Goal: Task Accomplishment & Management: Complete application form

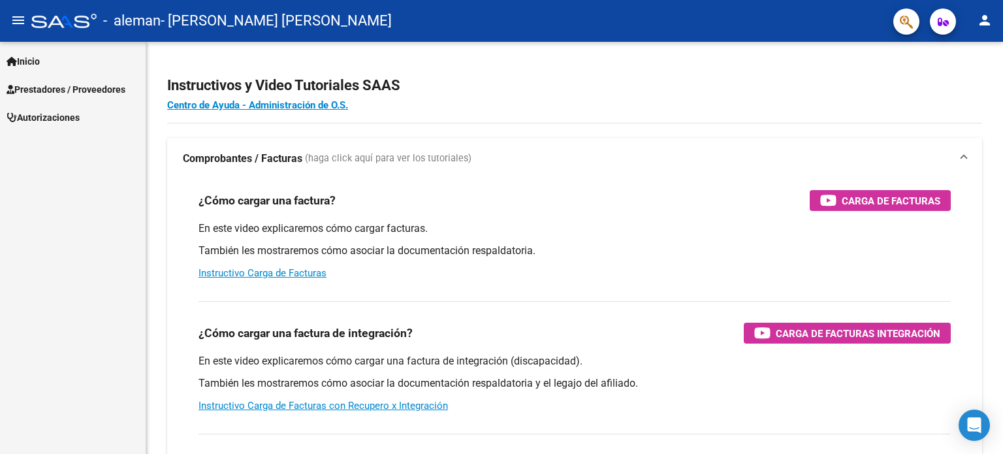
click at [44, 86] on span "Prestadores / Proveedores" at bounding box center [66, 89] width 119 height 14
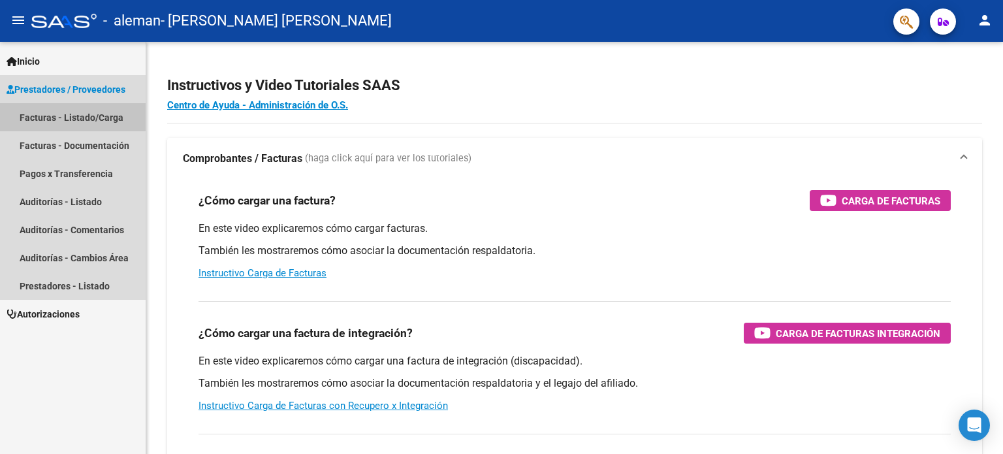
click at [60, 120] on link "Facturas - Listado/Carga" at bounding box center [73, 117] width 146 height 28
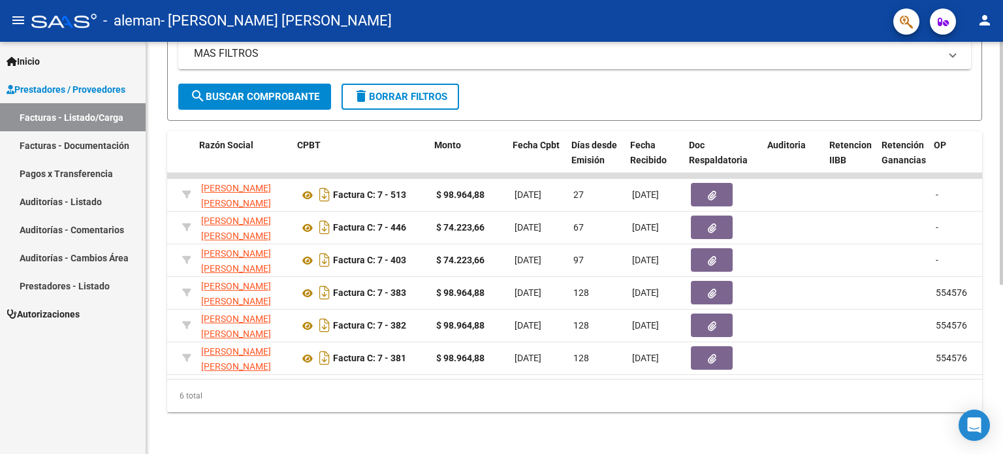
scroll to position [0, 334]
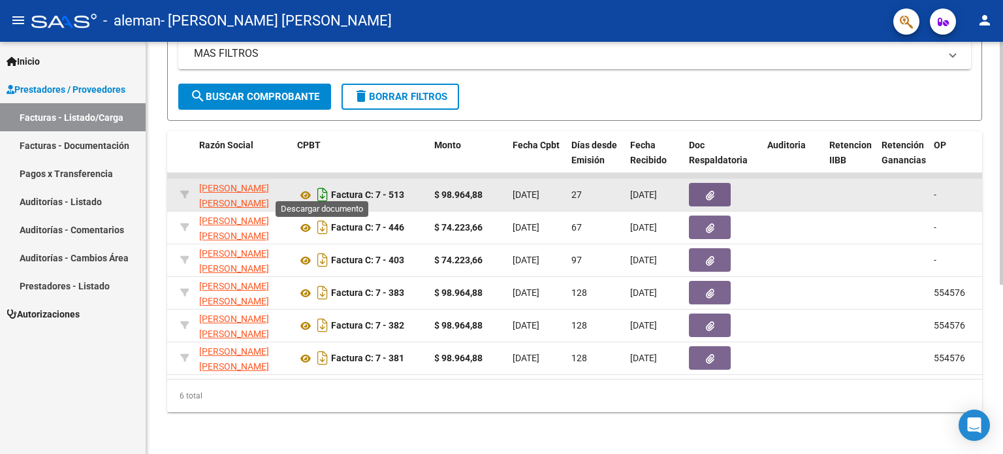
click at [323, 191] on icon "Descargar documento" at bounding box center [322, 194] width 17 height 21
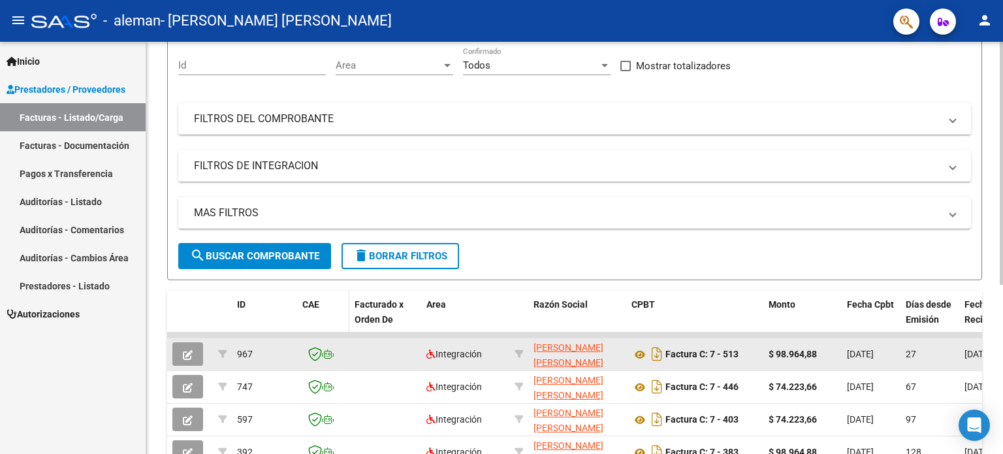
scroll to position [0, 0]
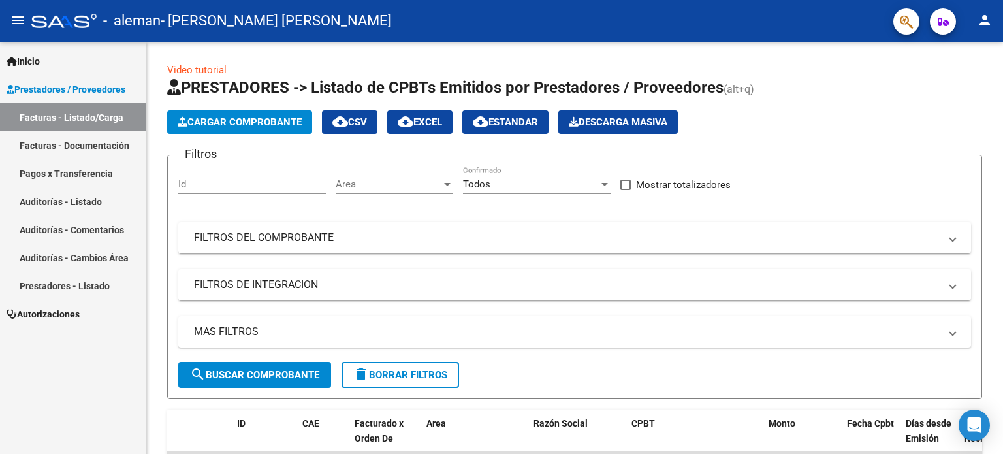
click at [95, 148] on link "Facturas - Documentación" at bounding box center [73, 145] width 146 height 28
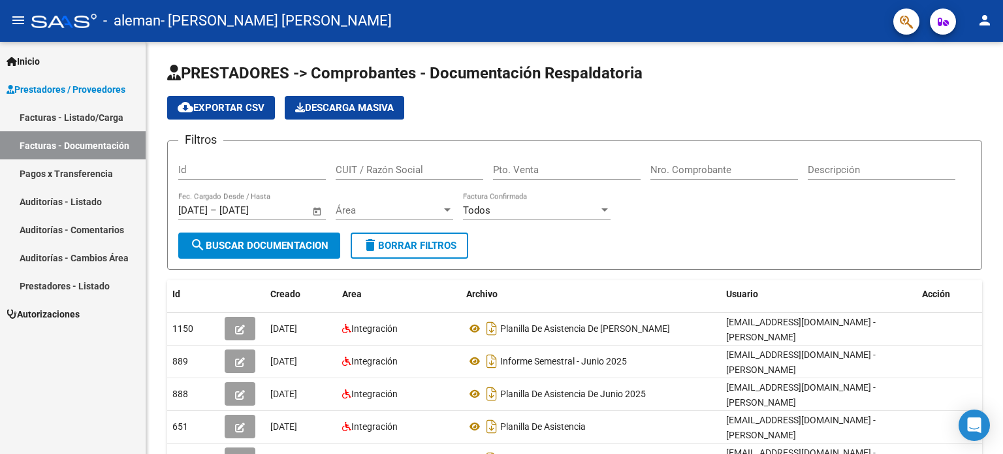
click at [93, 111] on link "Facturas - Listado/Carga" at bounding box center [73, 117] width 146 height 28
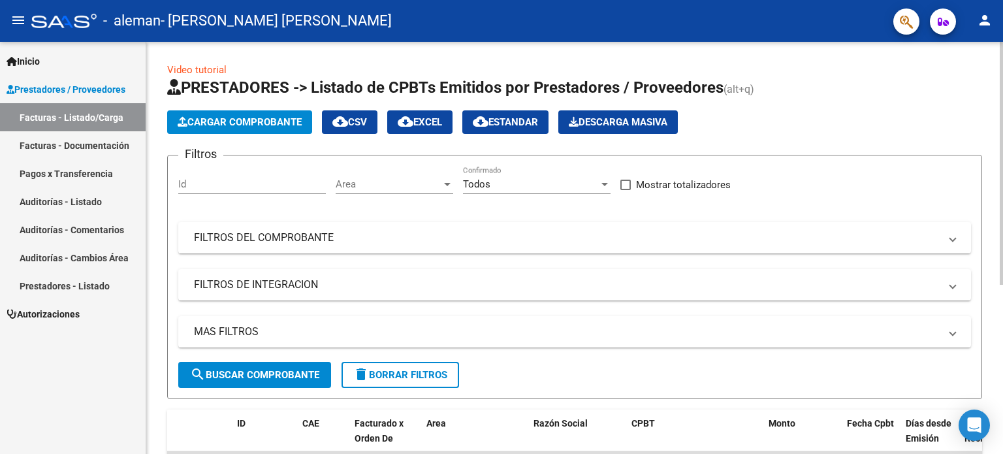
click at [269, 133] on button "Cargar Comprobante" at bounding box center [239, 122] width 145 height 24
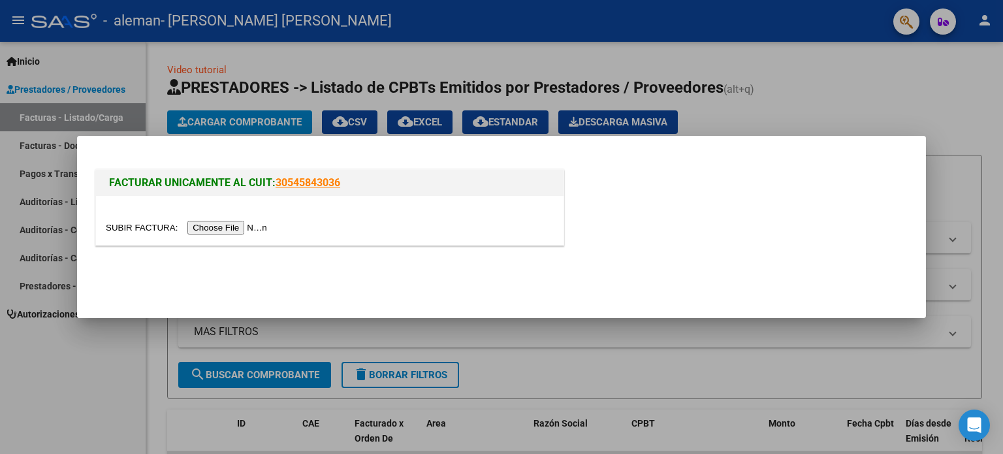
click at [233, 227] on input "file" at bounding box center [188, 228] width 165 height 14
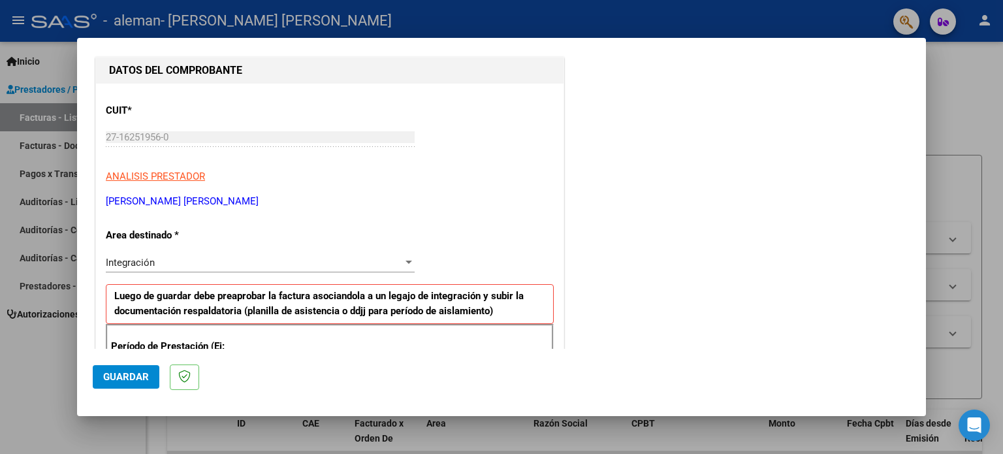
scroll to position [201, 0]
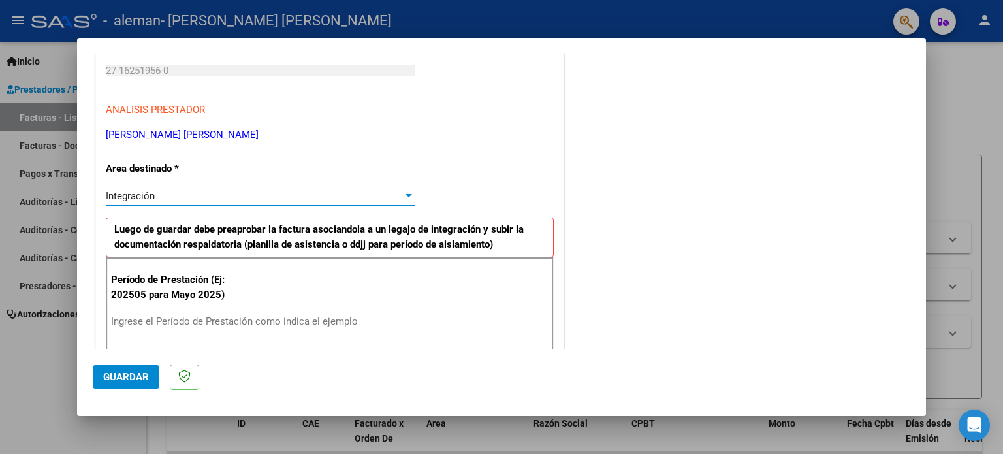
click at [404, 197] on div at bounding box center [409, 196] width 12 height 10
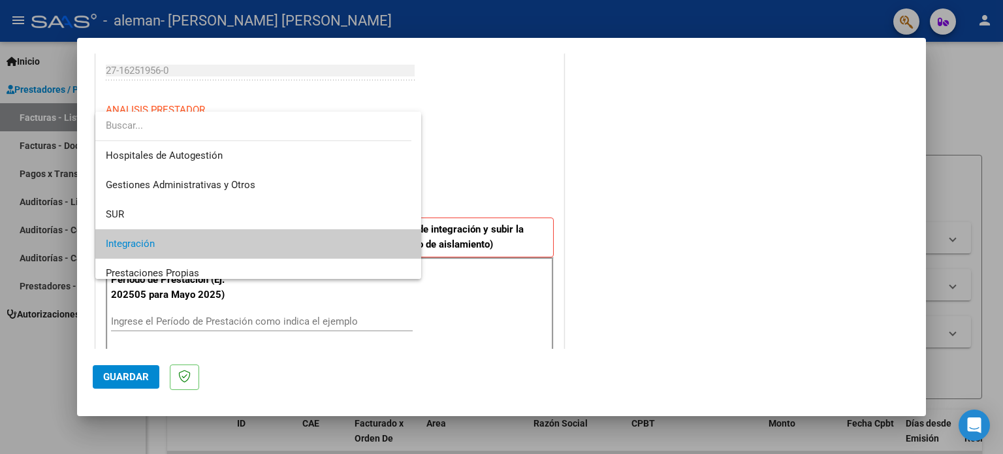
scroll to position [48, 0]
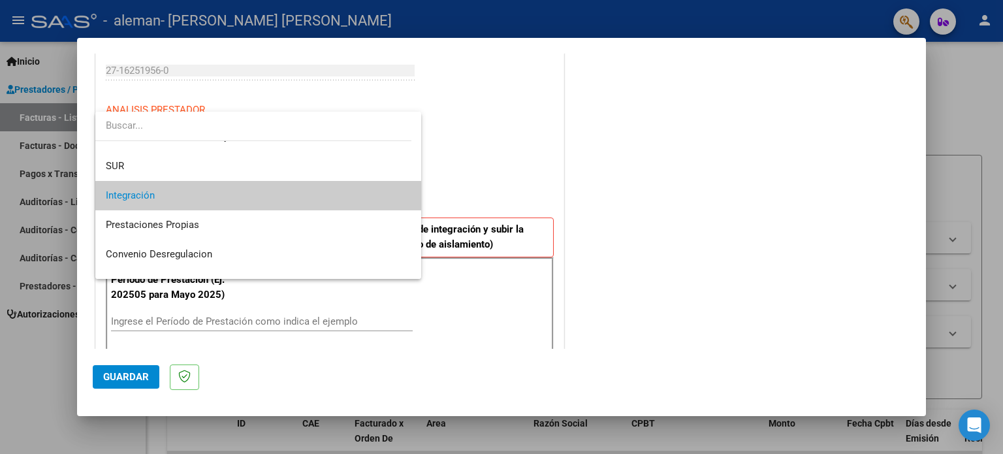
click at [201, 195] on span "Integración" at bounding box center [259, 195] width 306 height 29
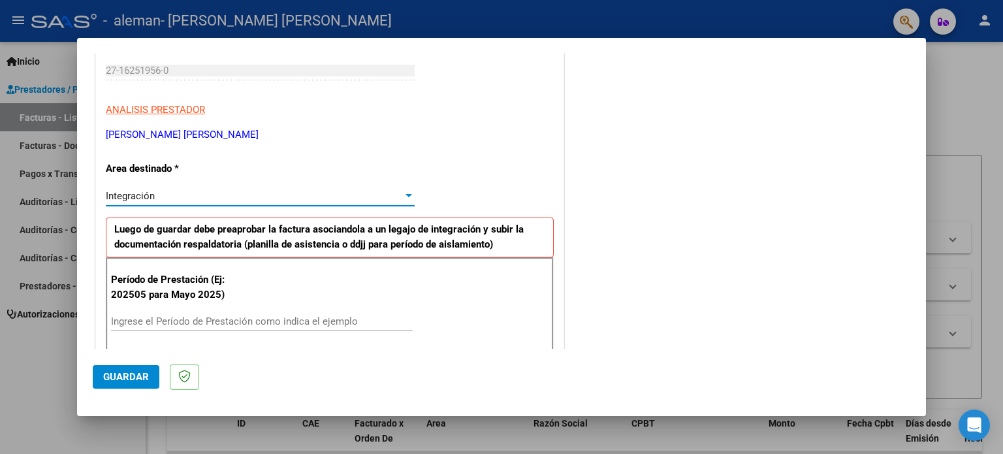
click at [273, 321] on input "Ingrese el Período de Prestación como indica el ejemplo" at bounding box center [262, 322] width 302 height 12
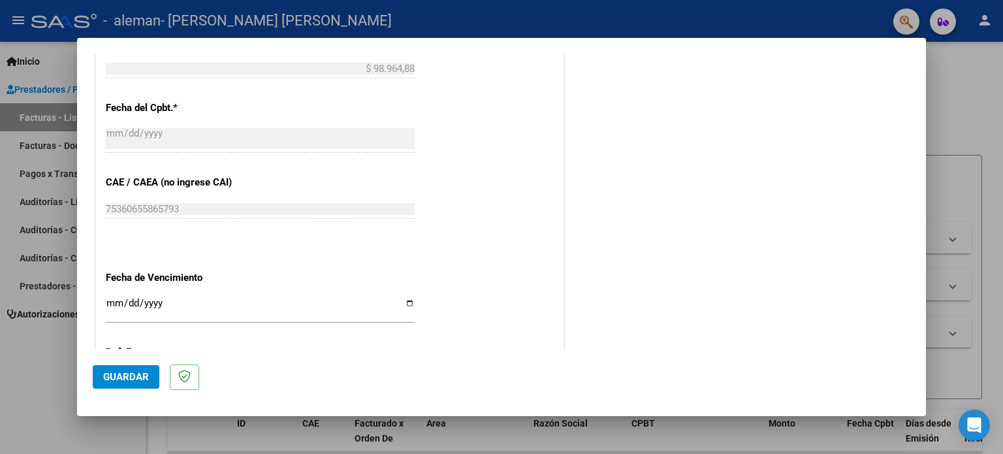
scroll to position [789, 0]
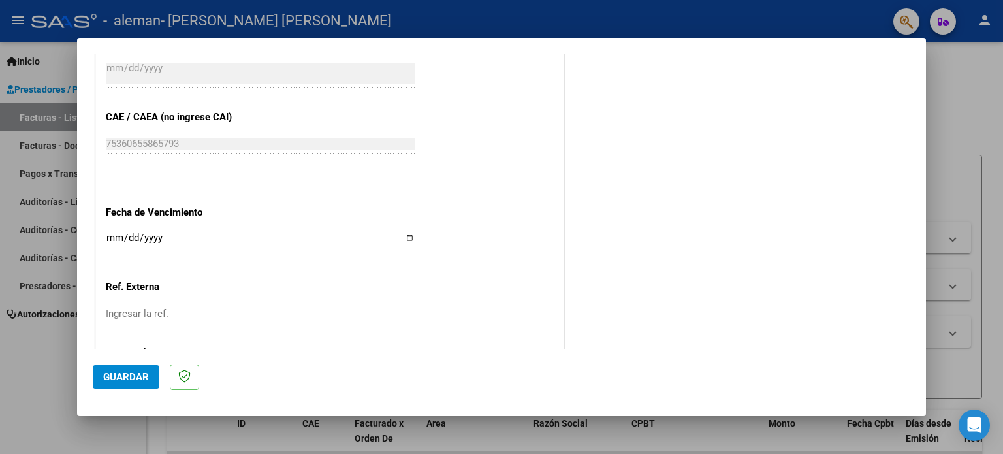
type input "202508"
click at [404, 236] on input "Ingresar la fecha" at bounding box center [260, 243] width 309 height 21
type input "2025-09-11"
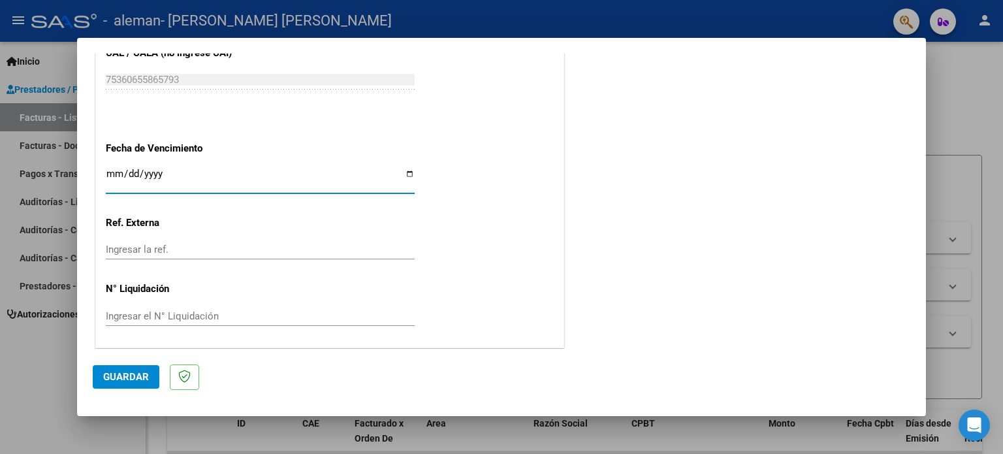
scroll to position [787, 0]
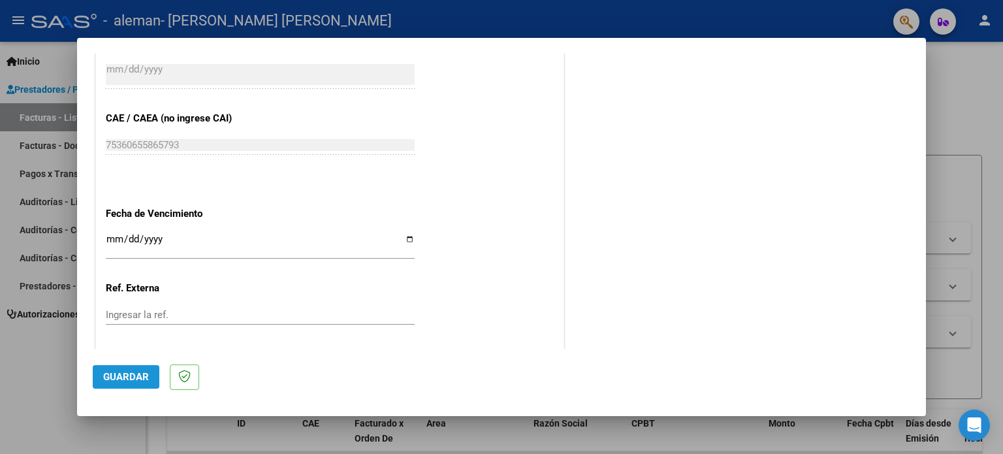
click at [115, 376] on span "Guardar" at bounding box center [126, 377] width 46 height 12
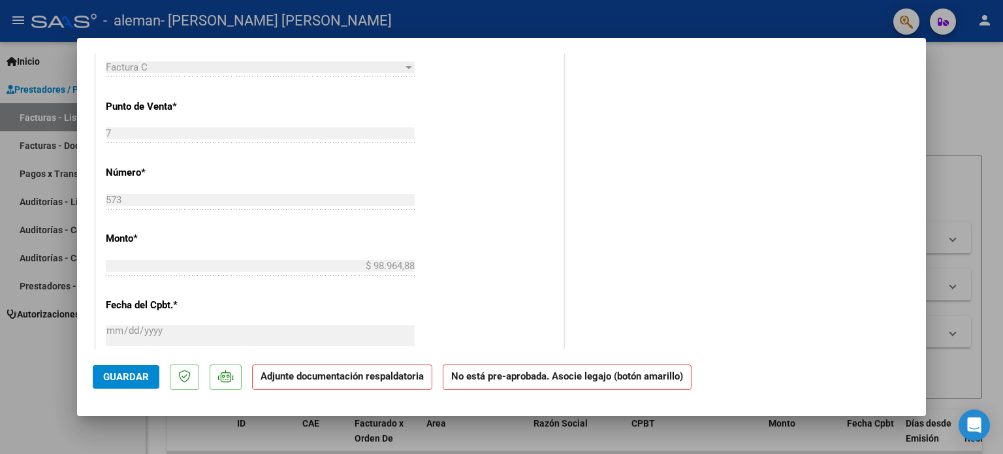
scroll to position [0, 0]
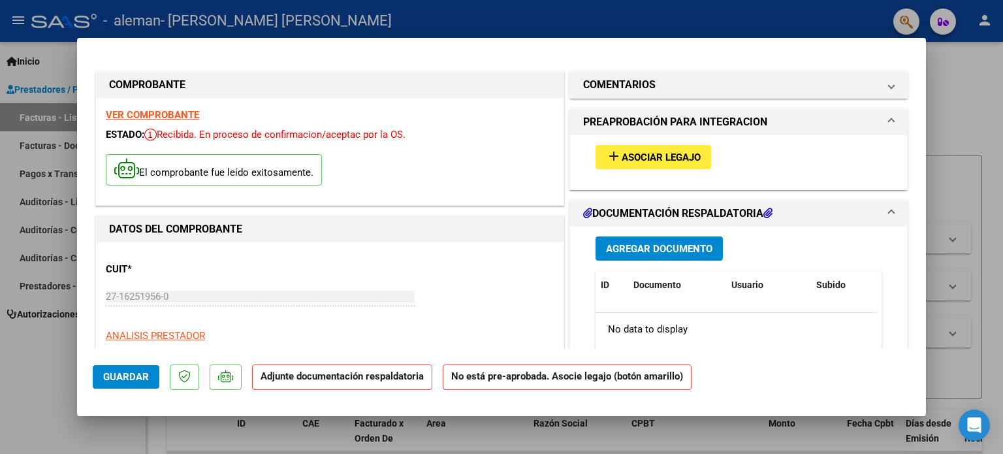
click at [629, 152] on span "Asociar Legajo" at bounding box center [661, 158] width 79 height 12
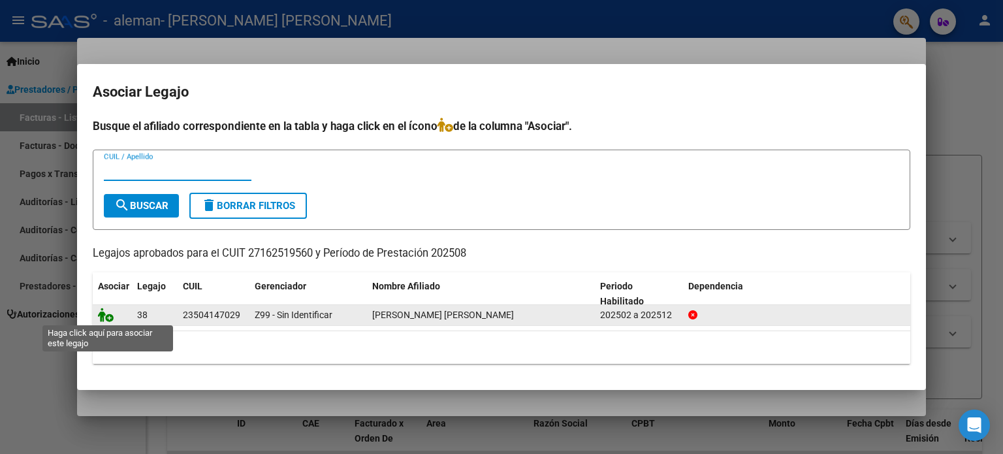
click at [106, 316] on icon at bounding box center [106, 315] width 16 height 14
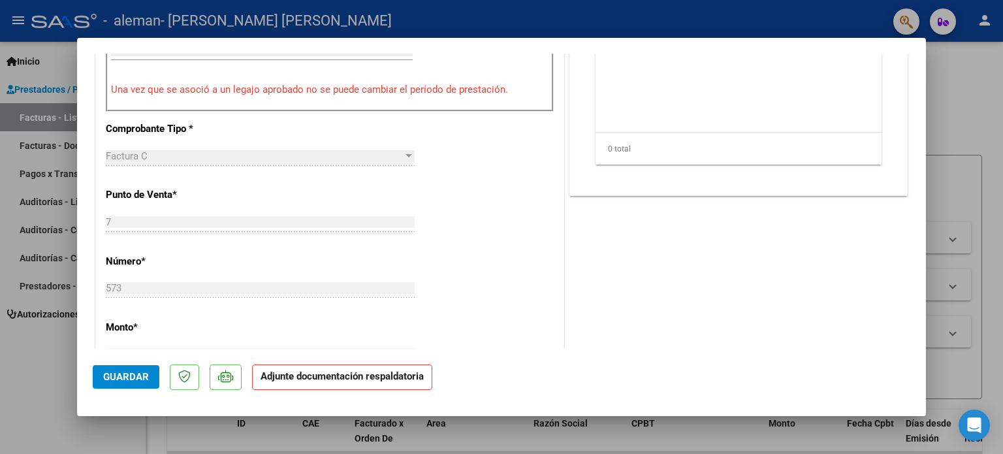
scroll to position [327, 0]
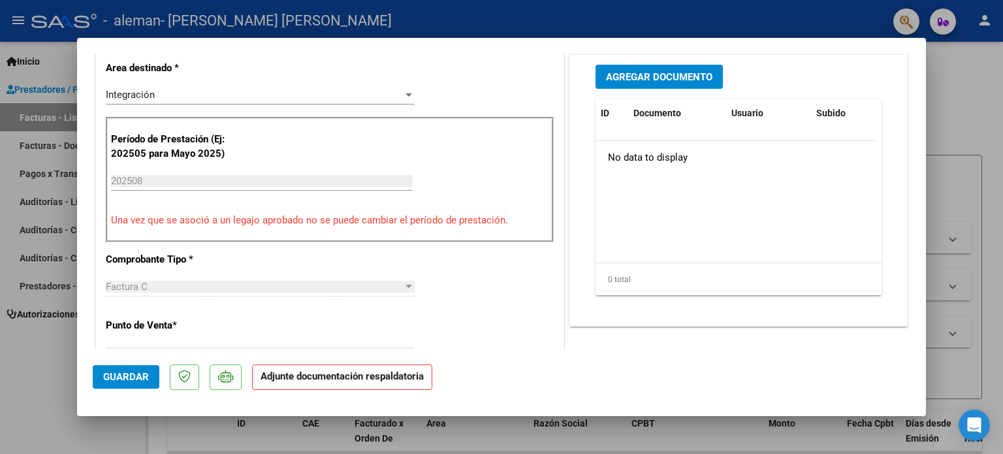
click at [694, 83] on span "Agregar Documento" at bounding box center [659, 77] width 106 height 12
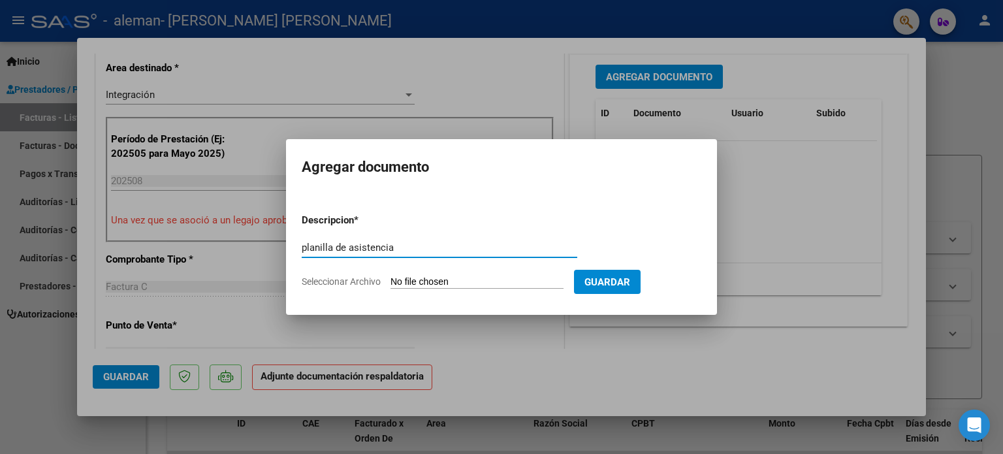
type input "planilla de asistencia"
click at [366, 282] on span "Seleccionar Archivo" at bounding box center [341, 281] width 79 height 10
click at [391, 282] on input "Seleccionar Archivo" at bounding box center [477, 282] width 173 height 12
type input "C:\fakepath\Campos Agosto 2025 Psp.pdf"
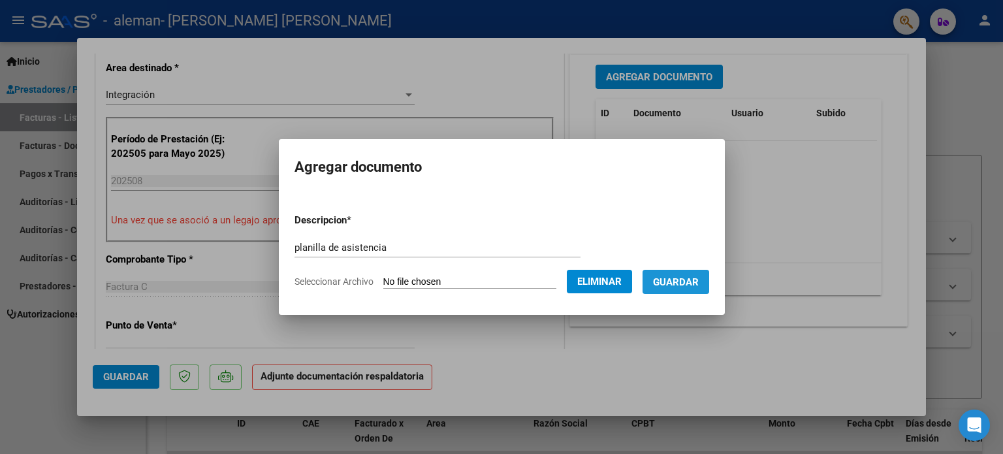
click at [696, 285] on span "Guardar" at bounding box center [676, 282] width 46 height 12
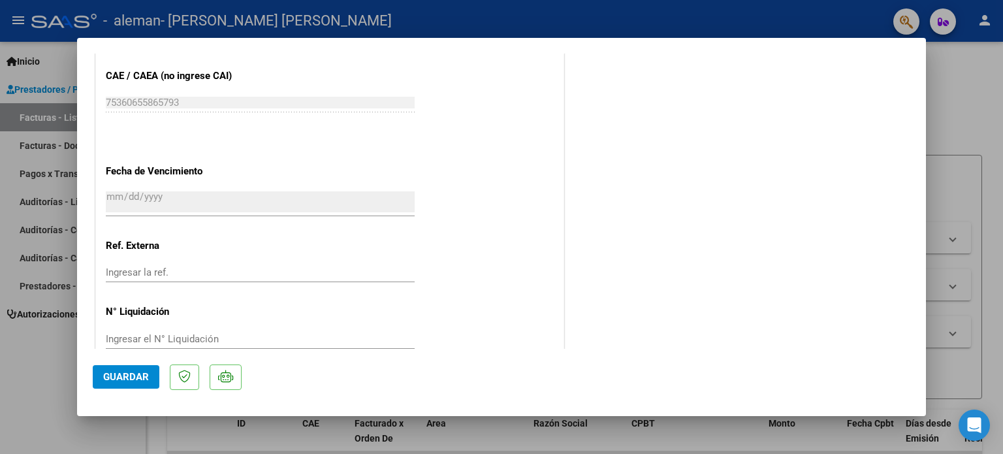
scroll to position [873, 0]
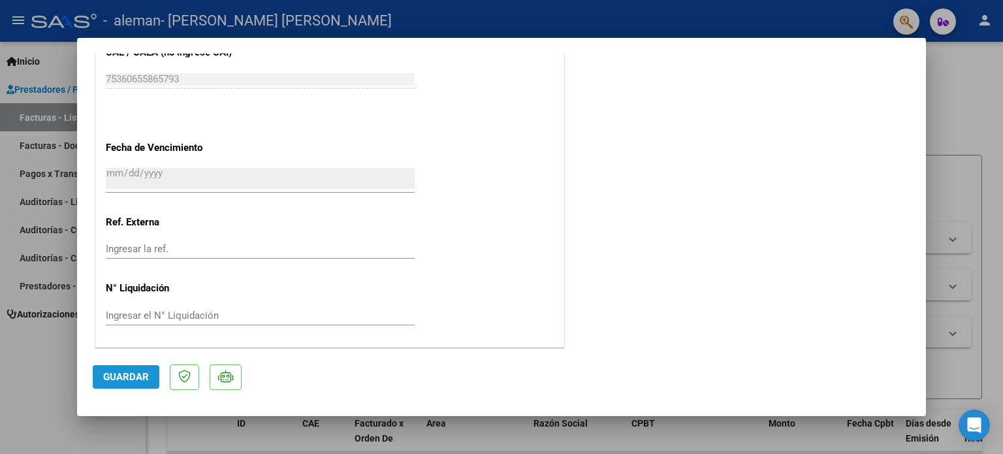
click at [112, 376] on span "Guardar" at bounding box center [126, 377] width 46 height 12
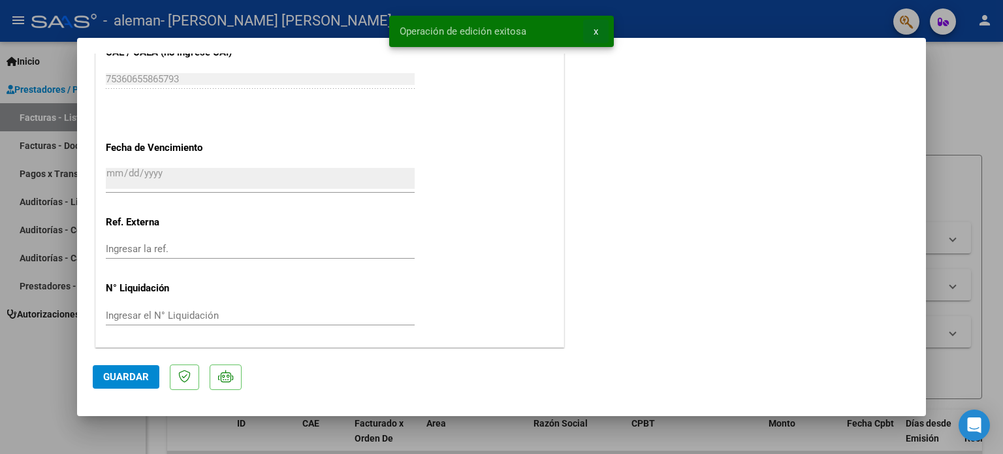
click at [598, 37] on button "x" at bounding box center [595, 32] width 25 height 24
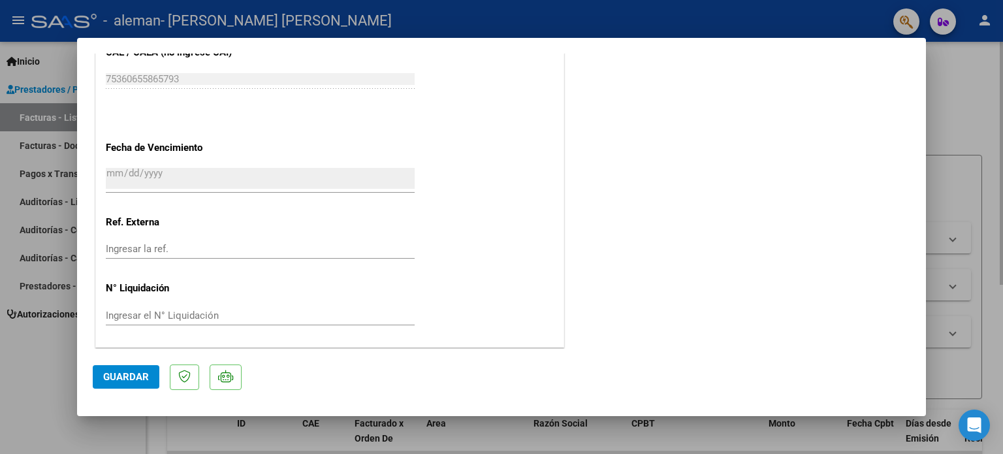
click at [963, 106] on div at bounding box center [501, 227] width 1003 height 454
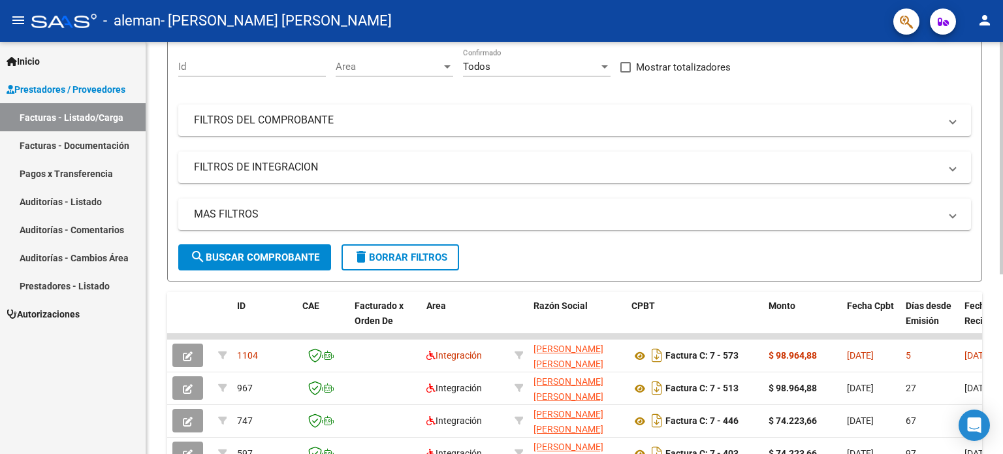
scroll to position [131, 0]
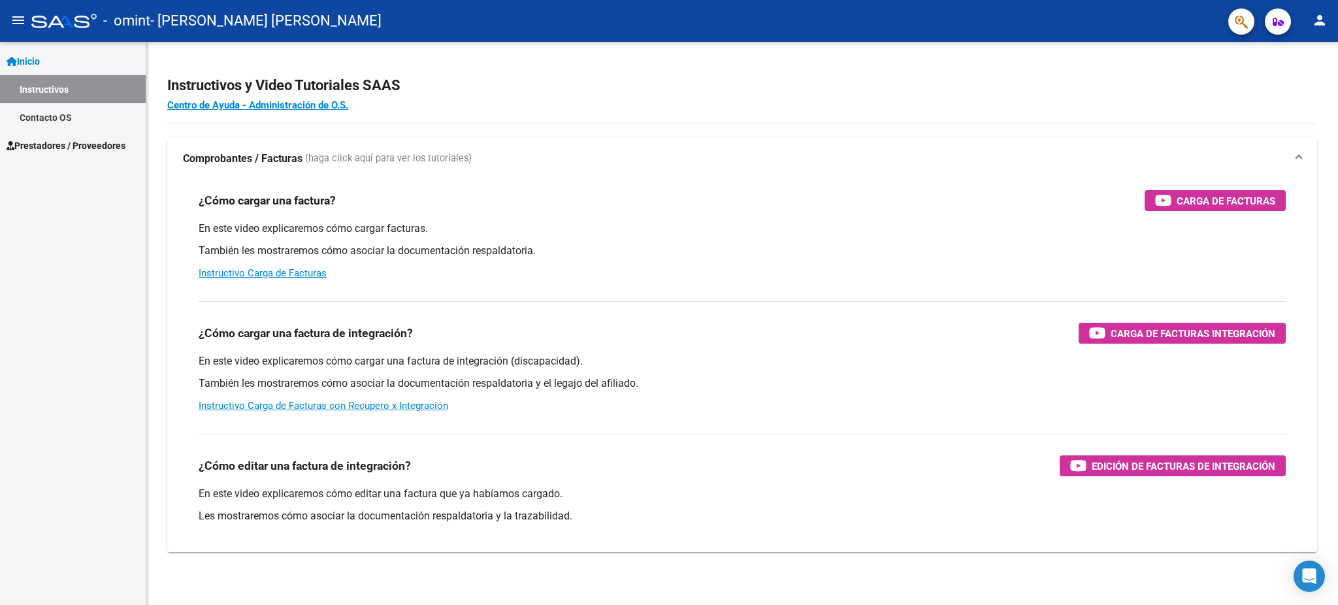
click at [51, 142] on span "Prestadores / Proveedores" at bounding box center [66, 145] width 119 height 14
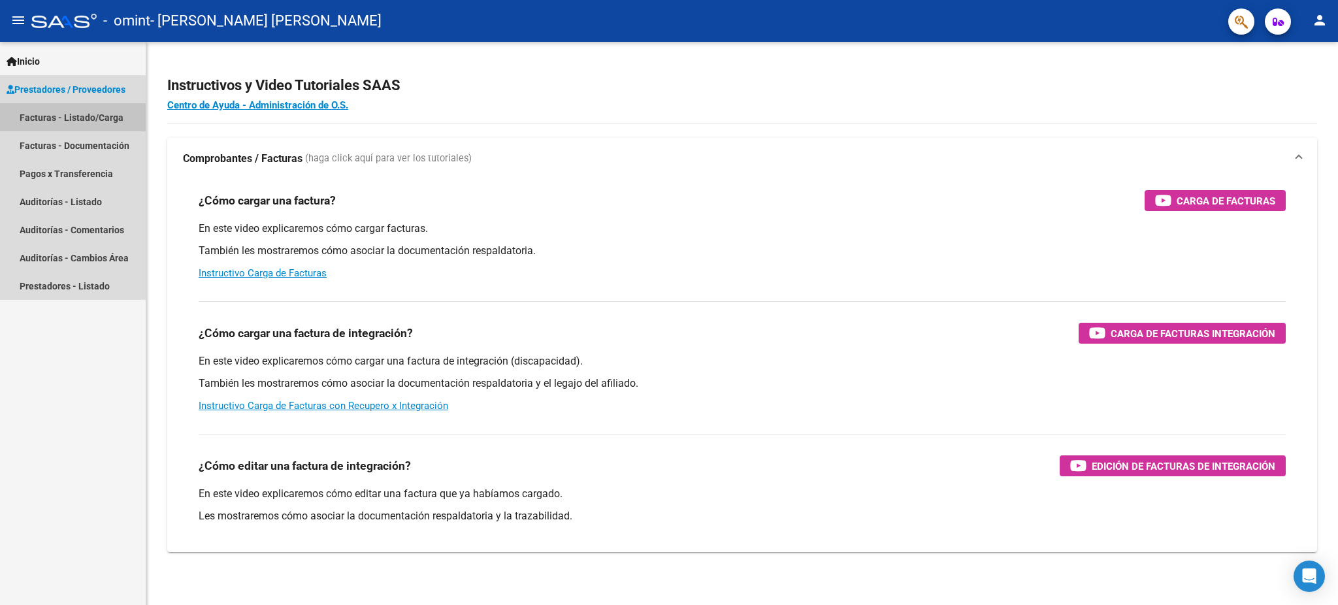
click at [67, 122] on link "Facturas - Listado/Carga" at bounding box center [73, 117] width 146 height 28
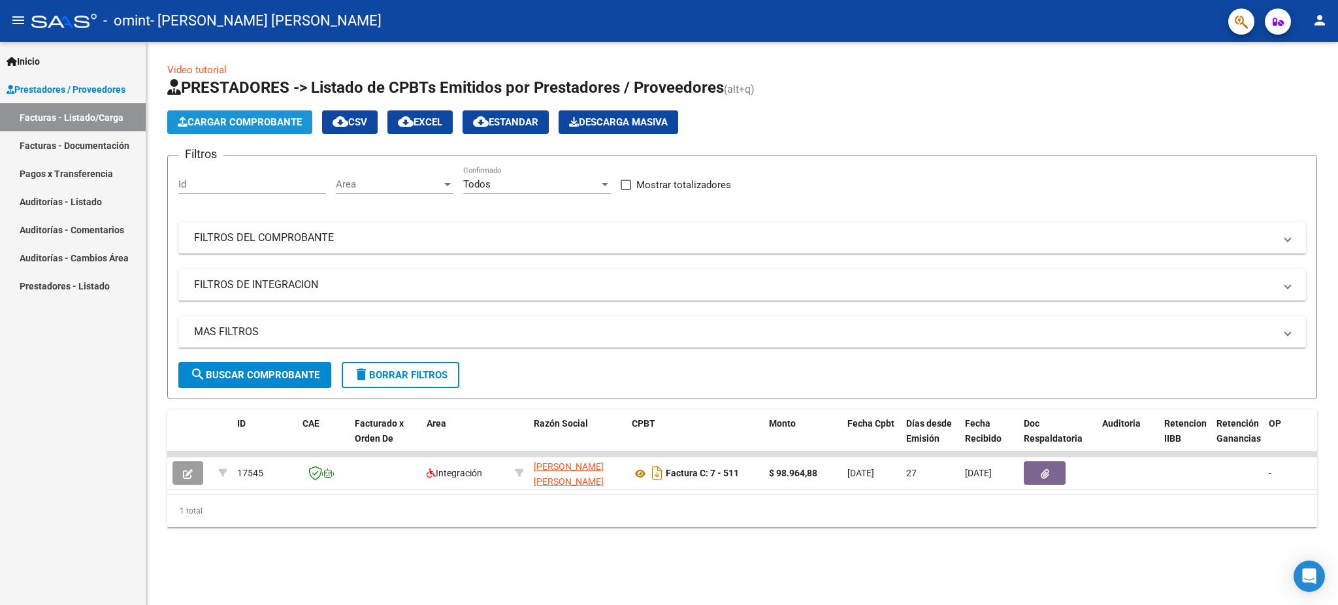
click at [227, 122] on span "Cargar Comprobante" at bounding box center [240, 122] width 124 height 12
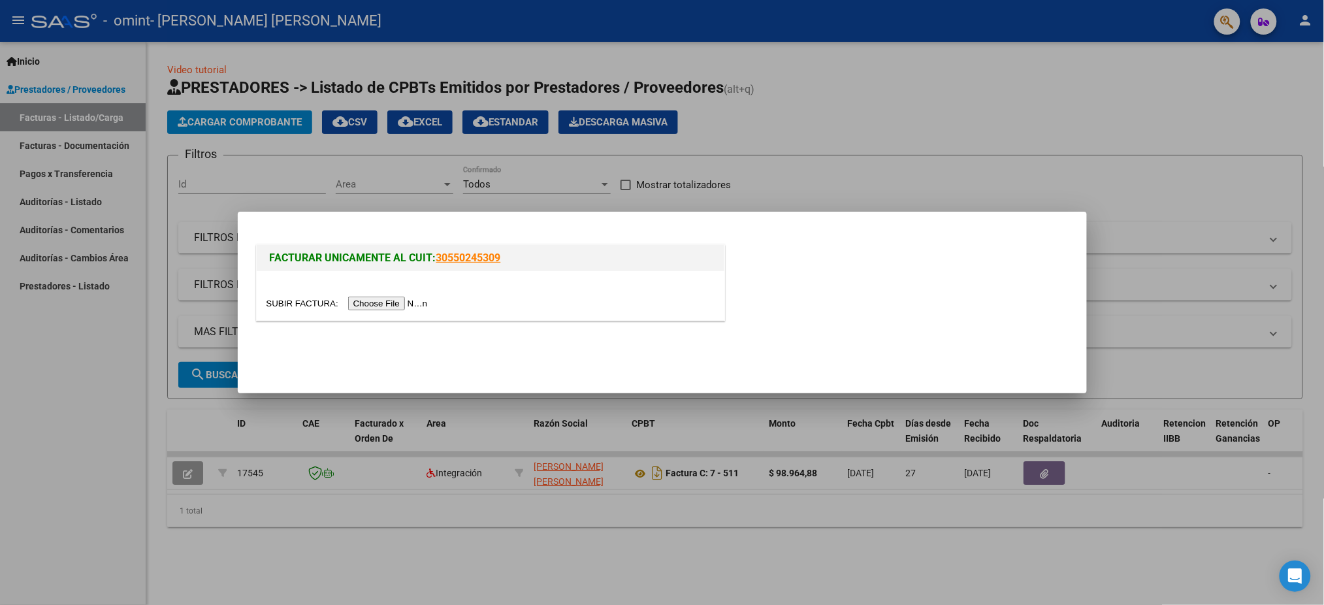
click at [387, 304] on input "file" at bounding box center [349, 304] width 165 height 14
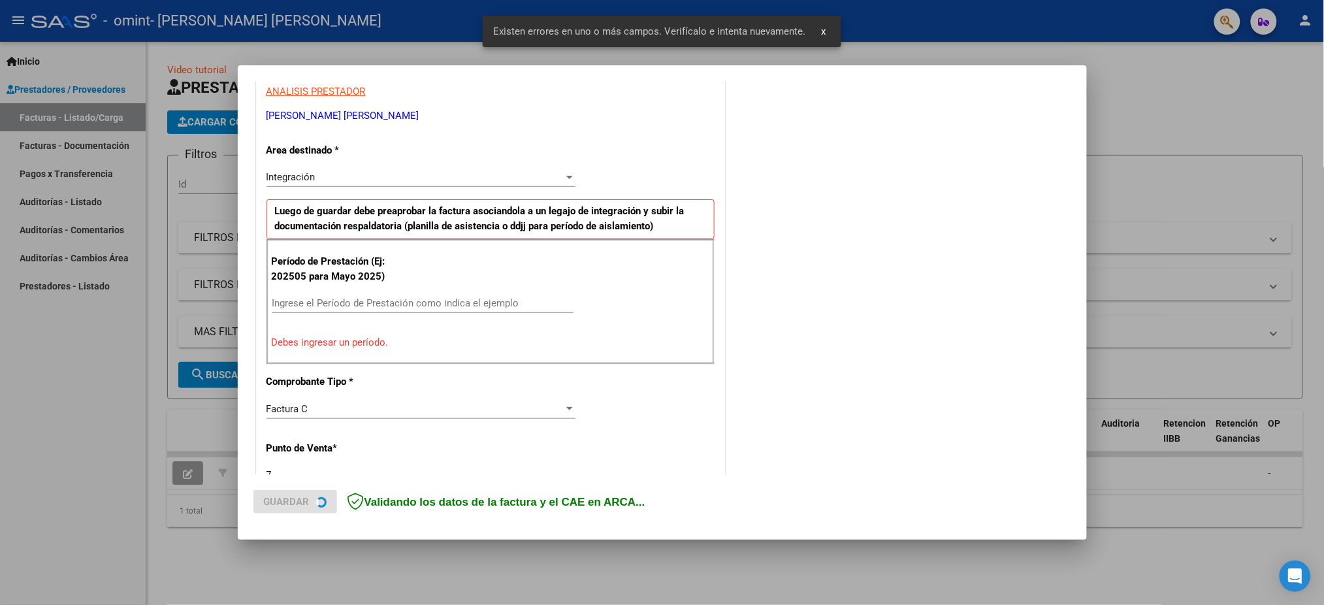
scroll to position [258, 0]
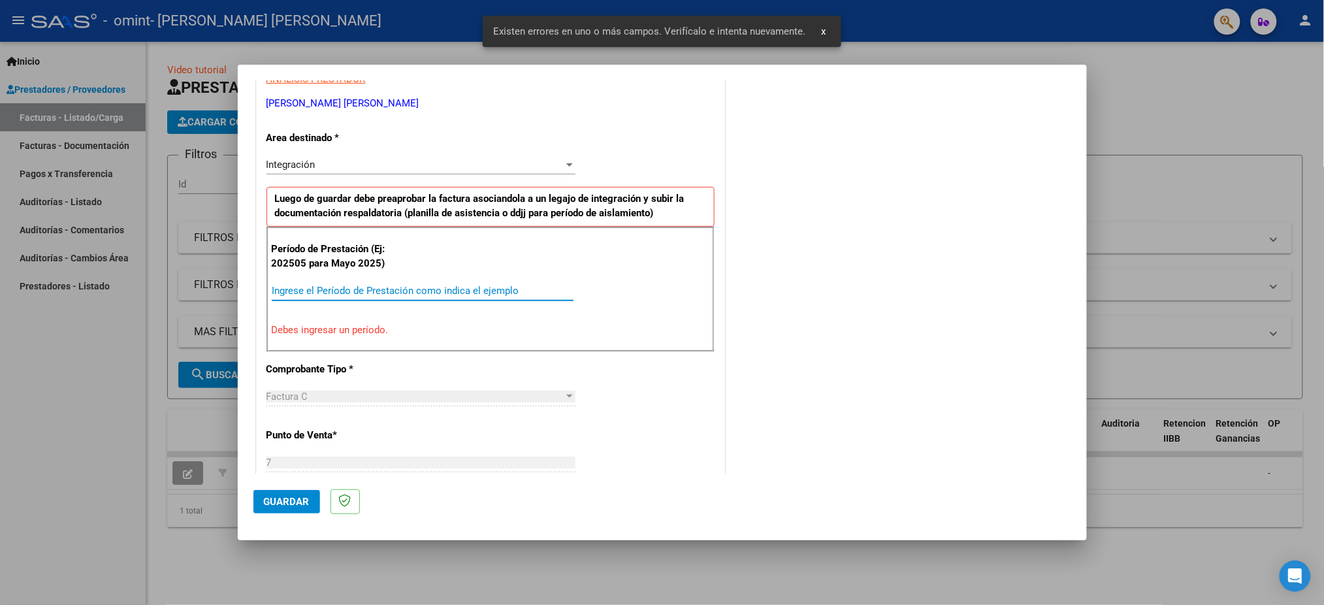
click at [336, 289] on input "Ingrese el Período de Prestación como indica el ejemplo" at bounding box center [423, 291] width 302 height 12
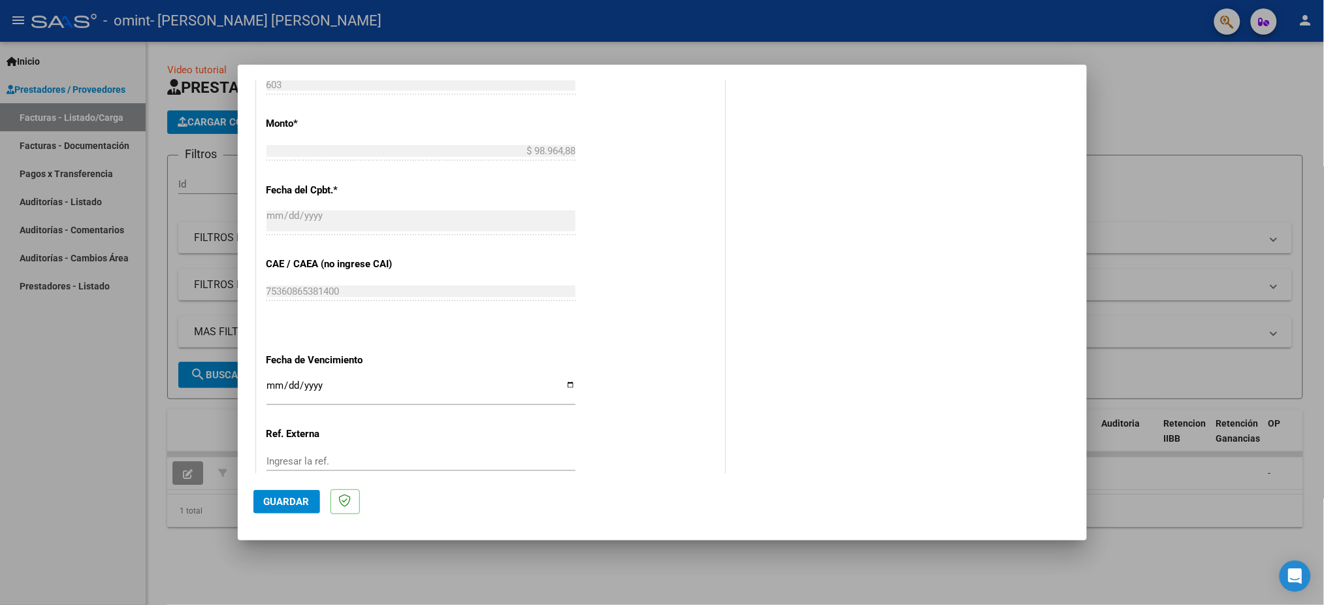
scroll to position [694, 0]
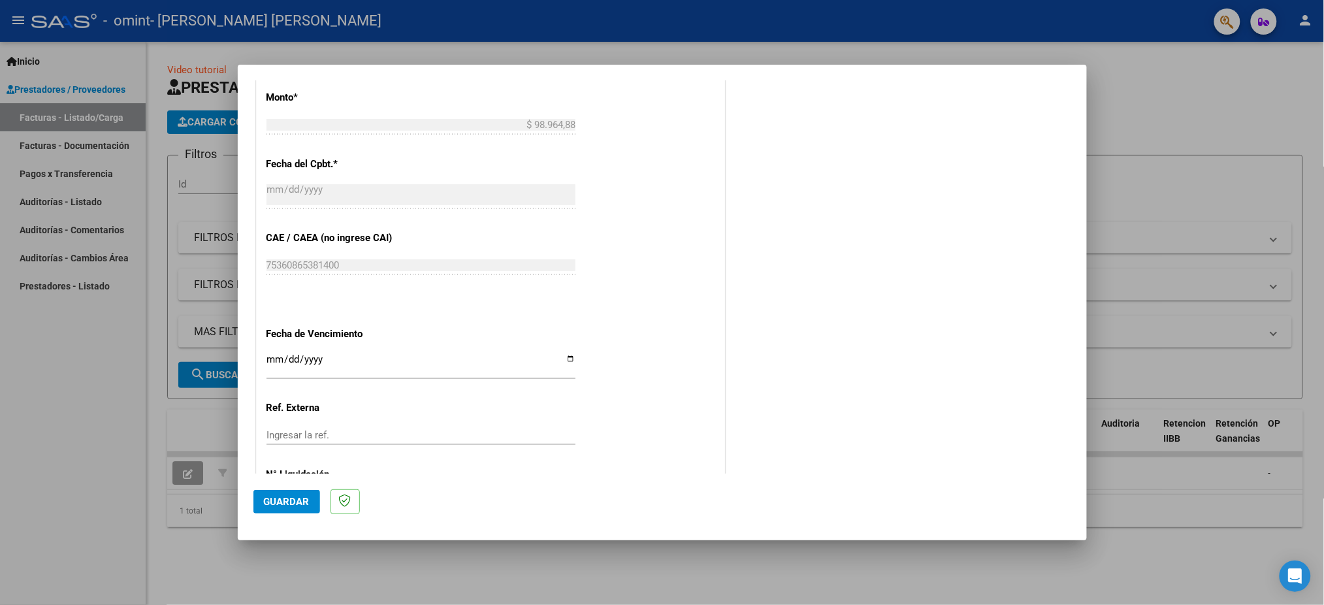
type input "202508"
click at [455, 357] on input "Ingresar la fecha" at bounding box center [421, 364] width 309 height 21
click at [567, 358] on input "Ingresar la fecha" at bounding box center [421, 364] width 309 height 21
type input "[DATE]"
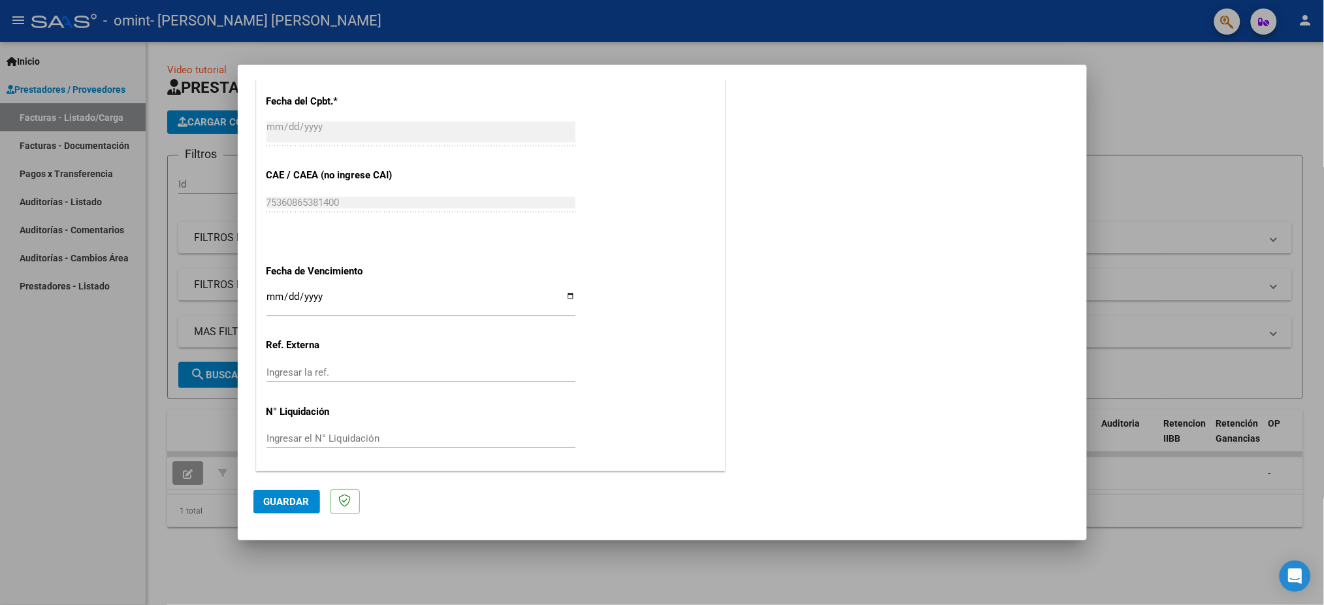
click at [299, 499] on span "Guardar" at bounding box center [287, 502] width 46 height 12
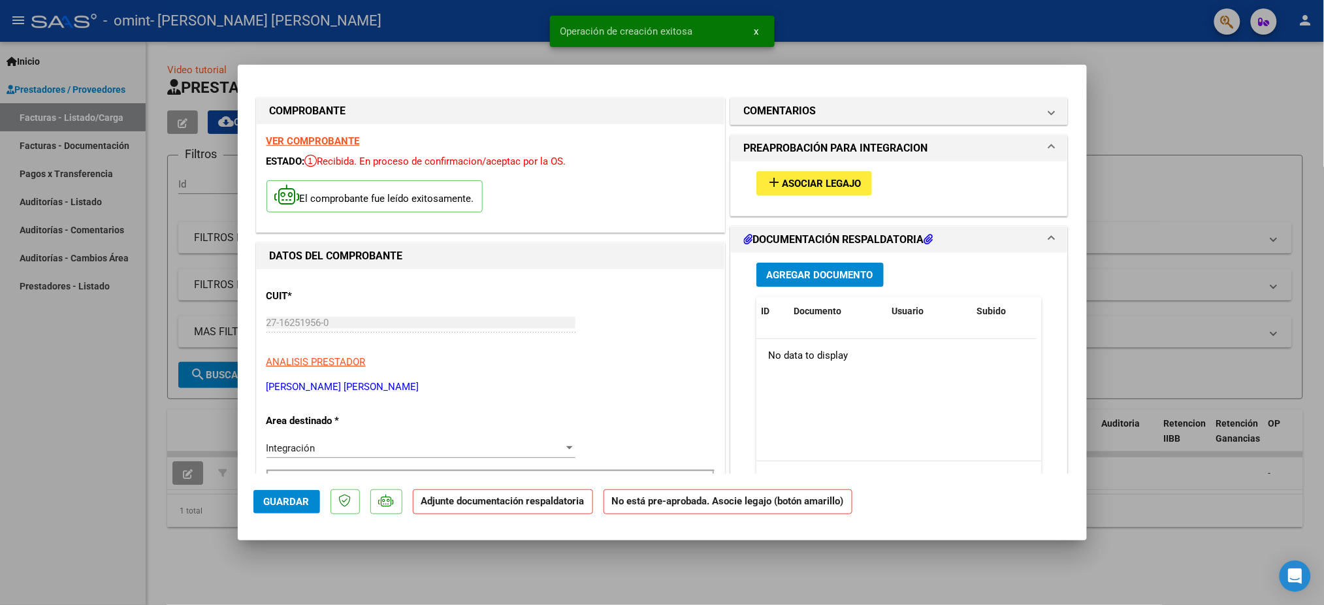
click at [817, 181] on span "Asociar Legajo" at bounding box center [822, 184] width 79 height 12
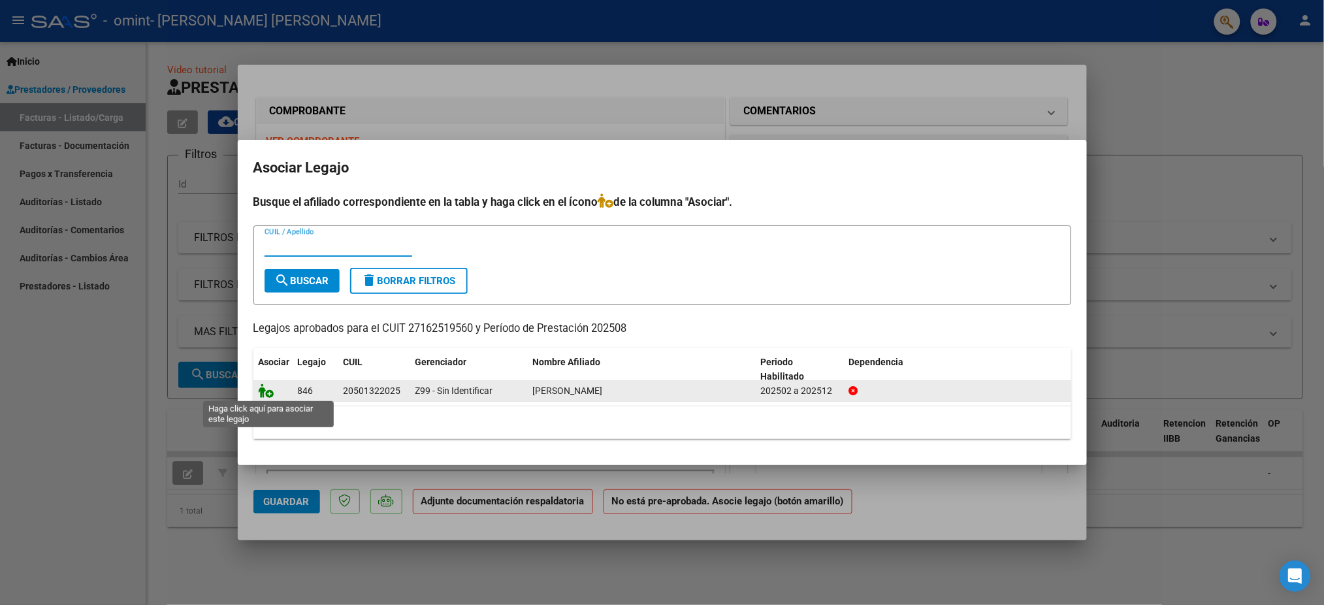
click at [267, 387] on icon at bounding box center [267, 390] width 16 height 14
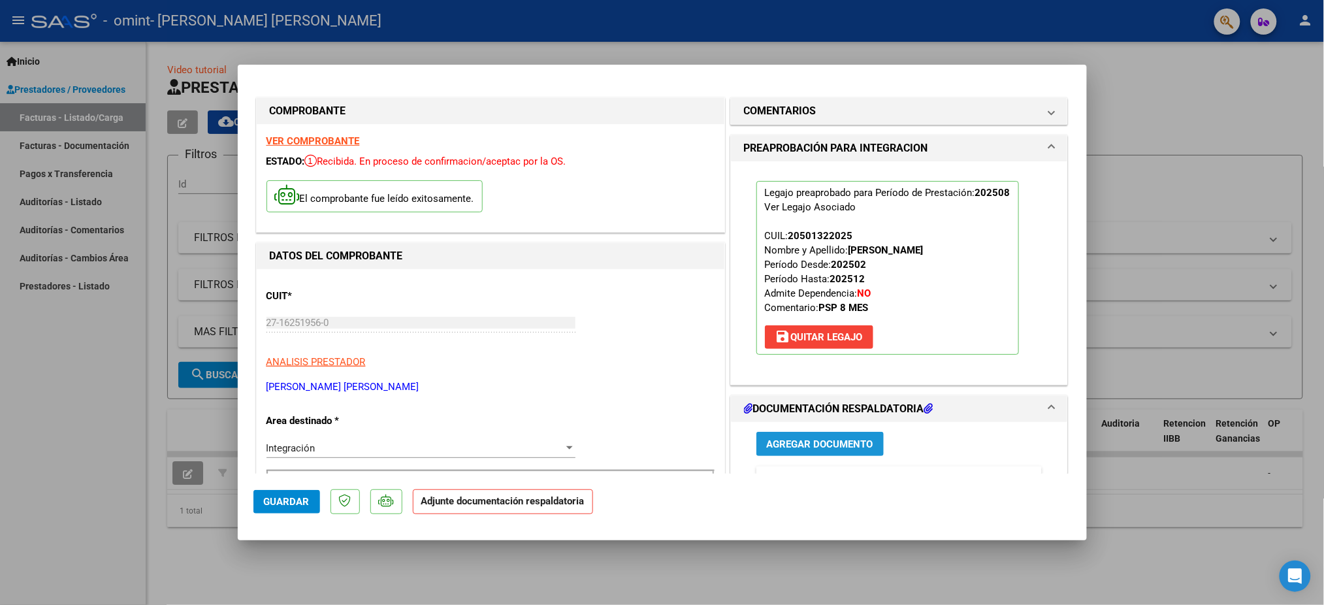
click at [791, 443] on span "Agregar Documento" at bounding box center [820, 444] width 106 height 12
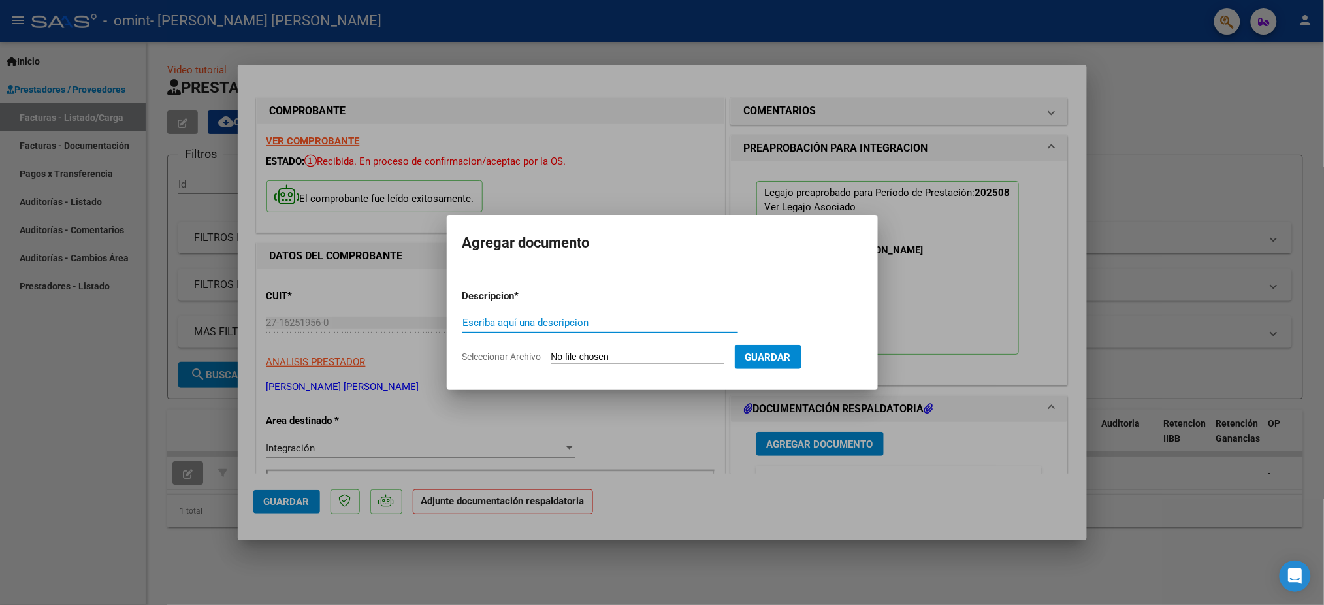
click at [502, 325] on input "Escriba aquí una descripcion" at bounding box center [601, 323] width 276 height 12
type input "Planilla de asistencia [PERSON_NAME]"
click at [634, 361] on input "Seleccionar Archivo" at bounding box center [637, 357] width 173 height 12
type input "C:\fakepath\[PERSON_NAME][DATE] Psp.pdf"
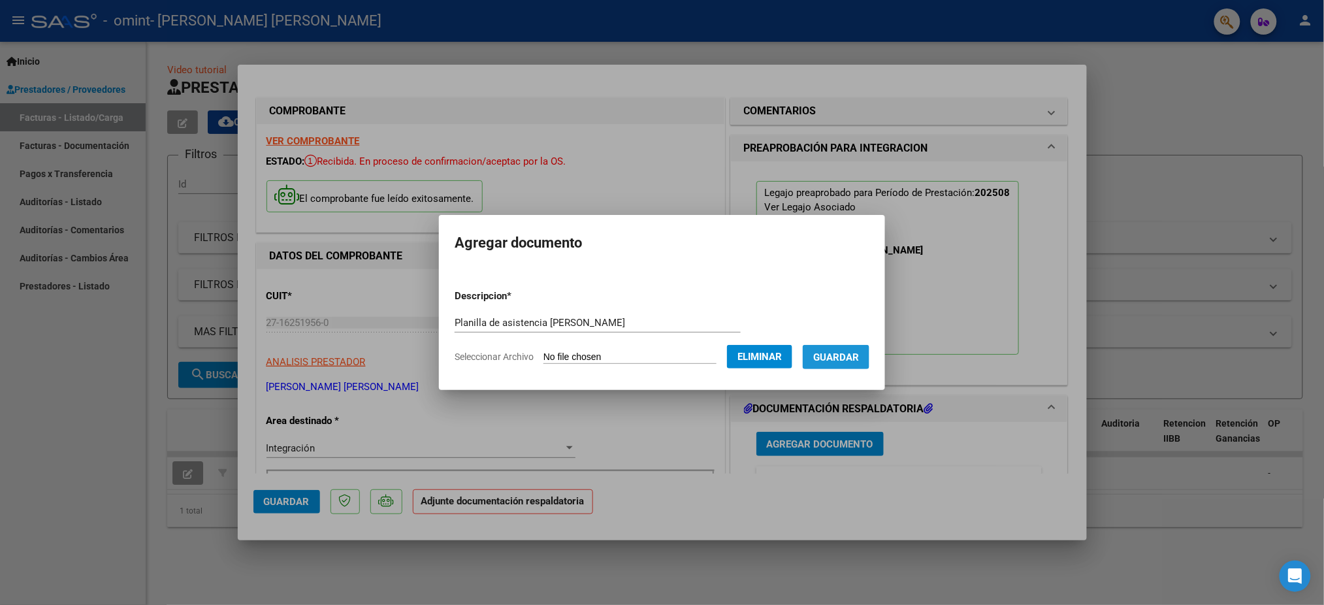
click at [857, 360] on span "Guardar" at bounding box center [836, 357] width 46 height 12
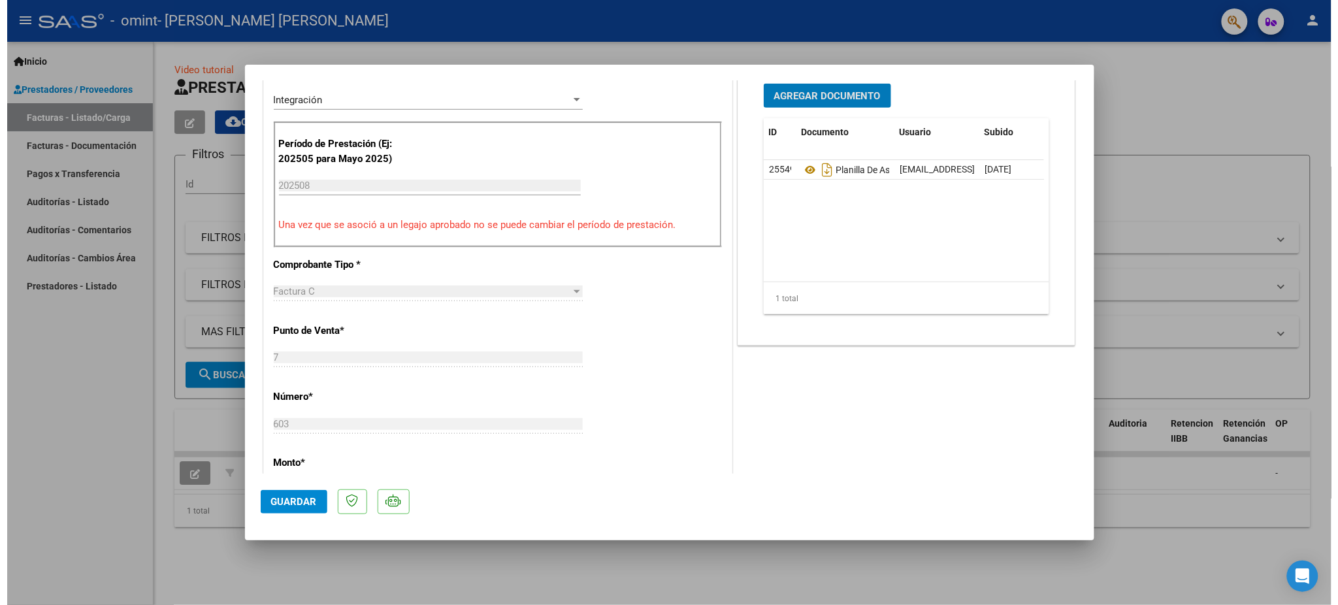
scroll to position [776, 0]
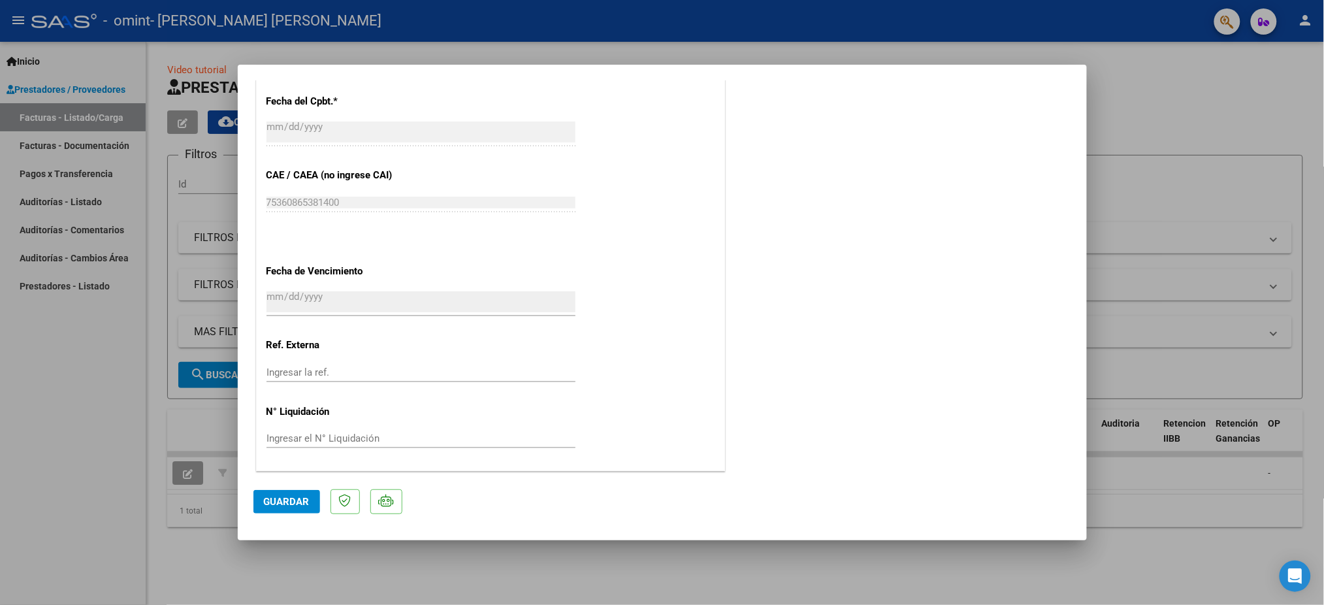
click at [276, 500] on span "Guardar" at bounding box center [287, 502] width 46 height 12
click at [1203, 215] on div at bounding box center [662, 302] width 1324 height 605
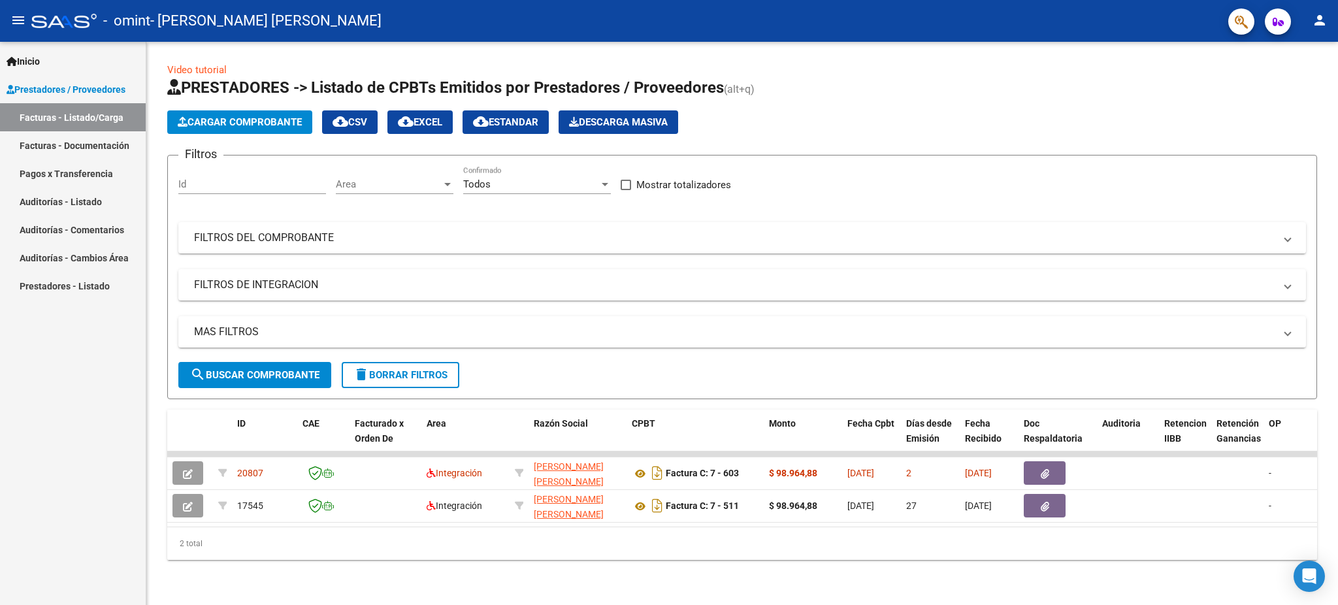
click at [1310, 21] on button "person" at bounding box center [1320, 21] width 26 height 26
click at [1297, 85] on button "exit_to_app Salir" at bounding box center [1293, 86] width 80 height 31
